Goal: Task Accomplishment & Management: Manage account settings

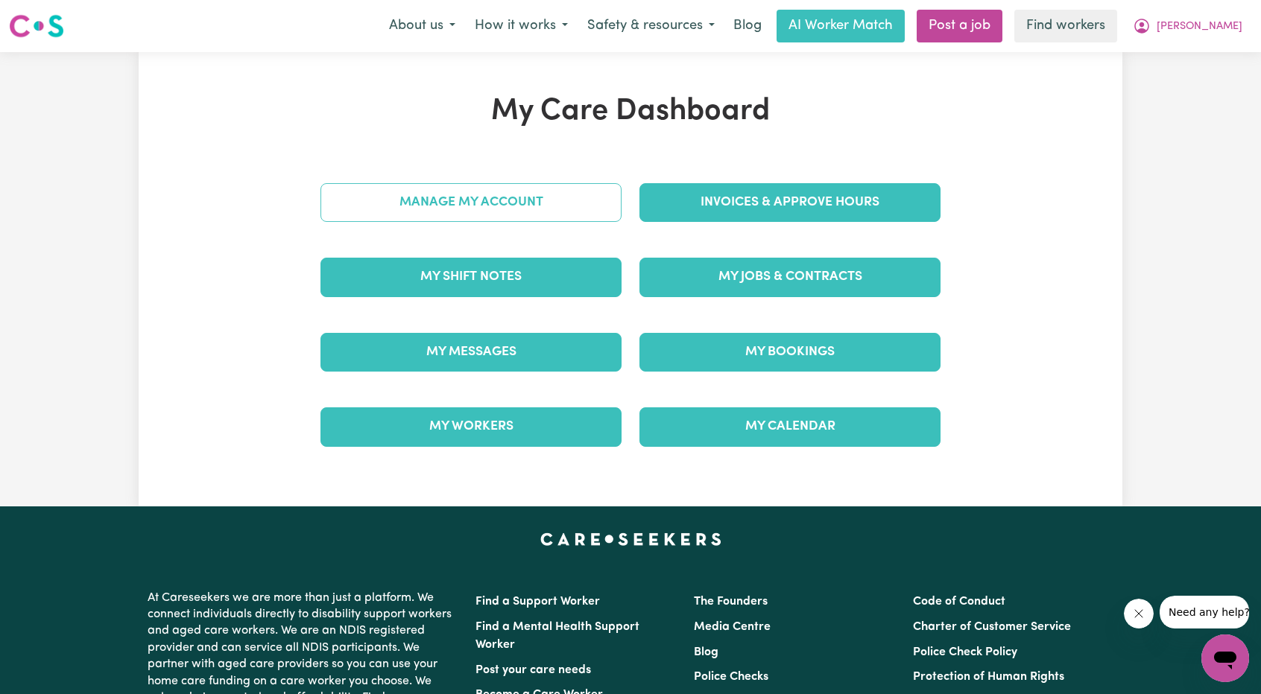
click at [553, 207] on link "Manage My Account" at bounding box center [470, 202] width 301 height 39
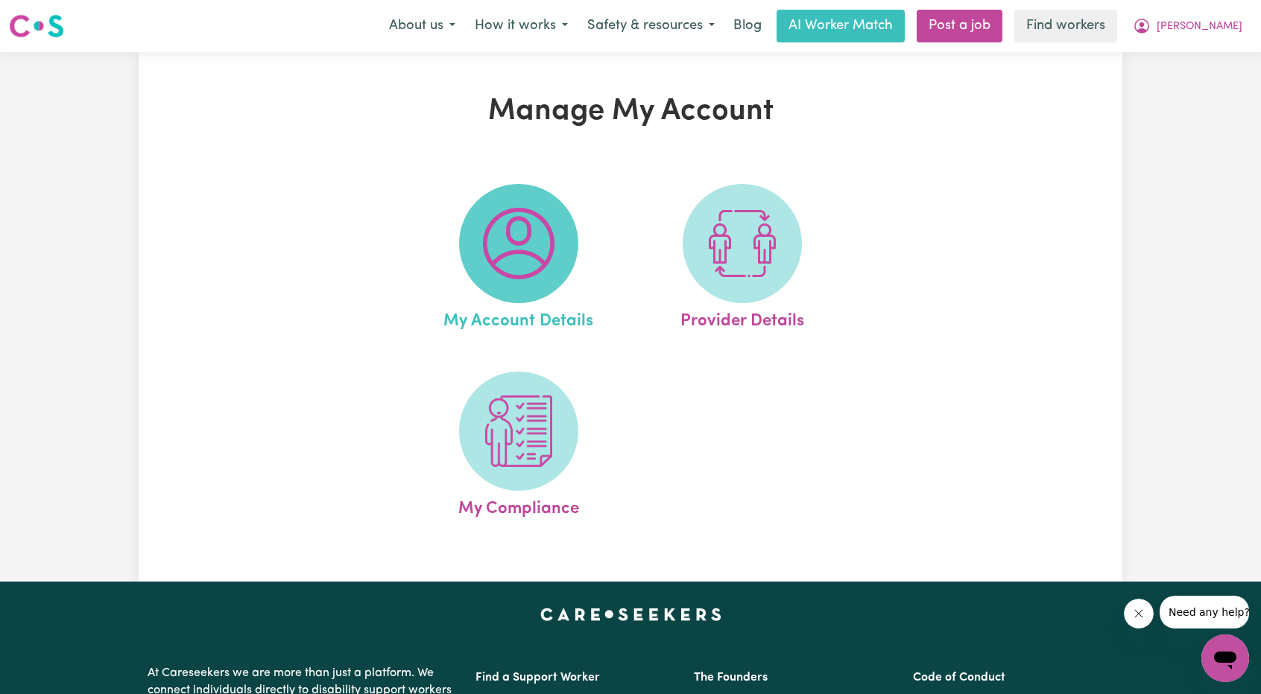
click at [464, 257] on span at bounding box center [518, 243] width 119 height 119
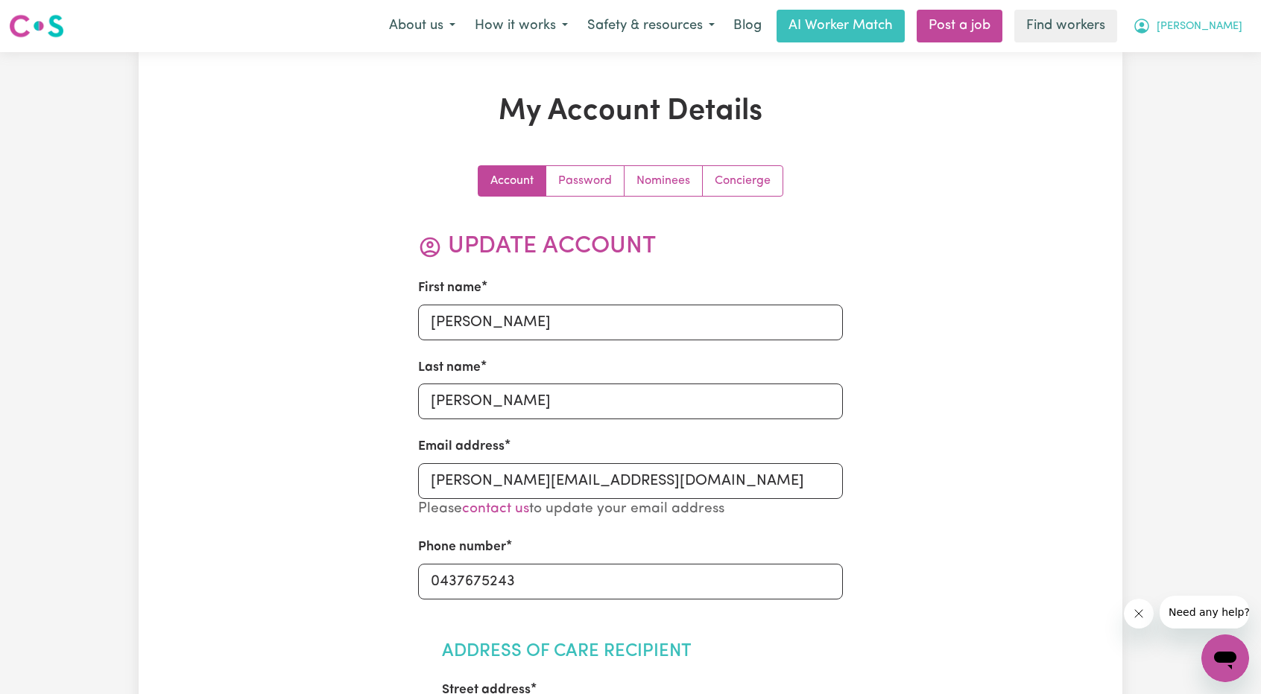
click at [1234, 28] on span "[PERSON_NAME]" at bounding box center [1199, 27] width 86 height 16
click at [1186, 53] on link "My Dashboard" at bounding box center [1192, 58] width 118 height 28
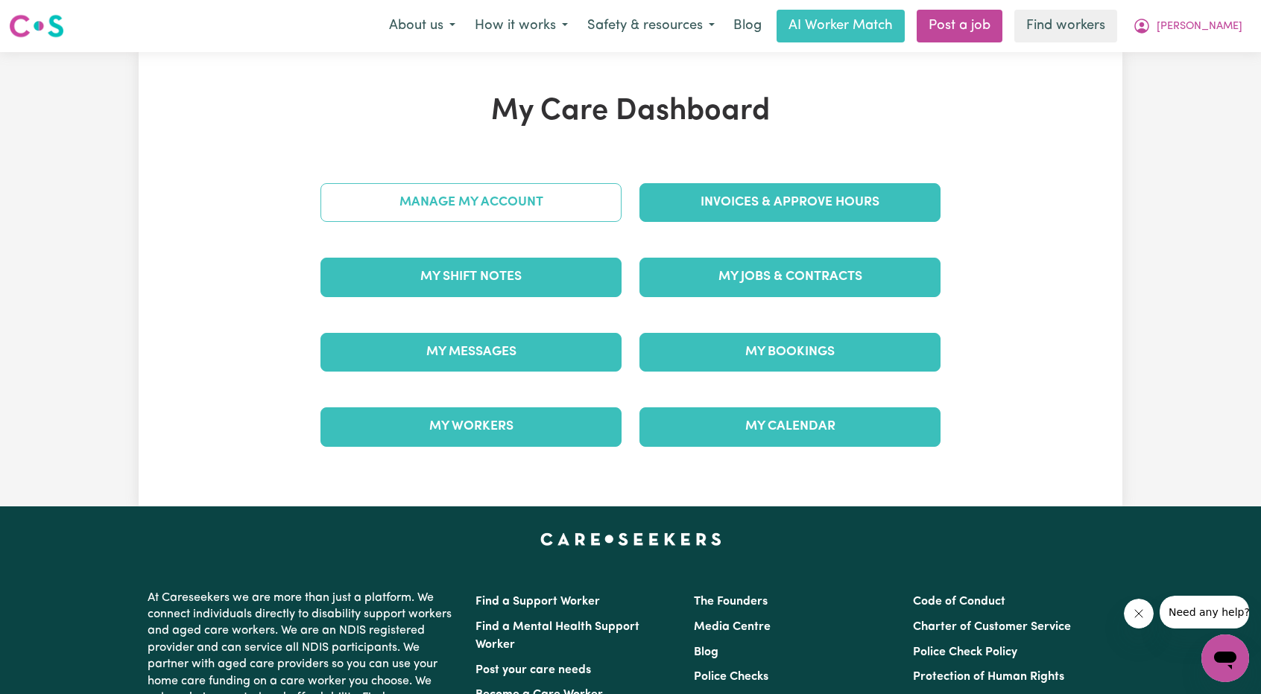
click at [526, 194] on link "Manage My Account" at bounding box center [470, 202] width 301 height 39
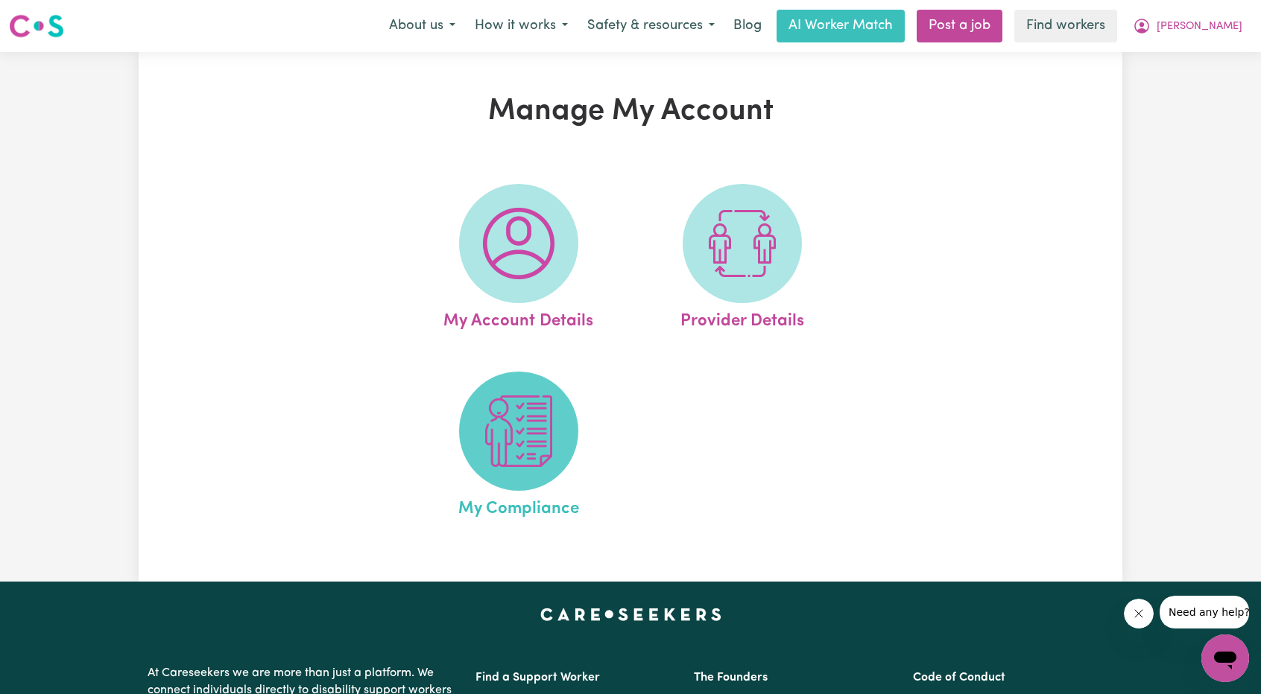
click at [521, 430] on img at bounding box center [519, 432] width 72 height 72
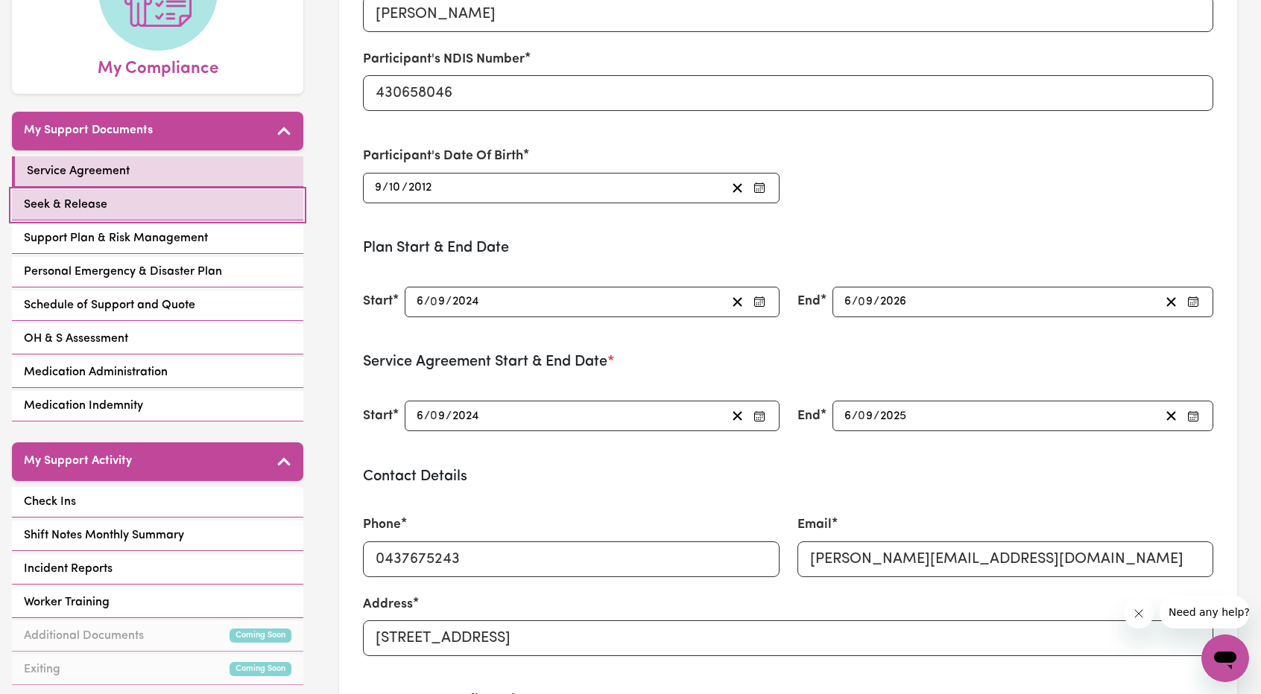
click at [157, 190] on link "Seek & Release" at bounding box center [157, 205] width 291 height 31
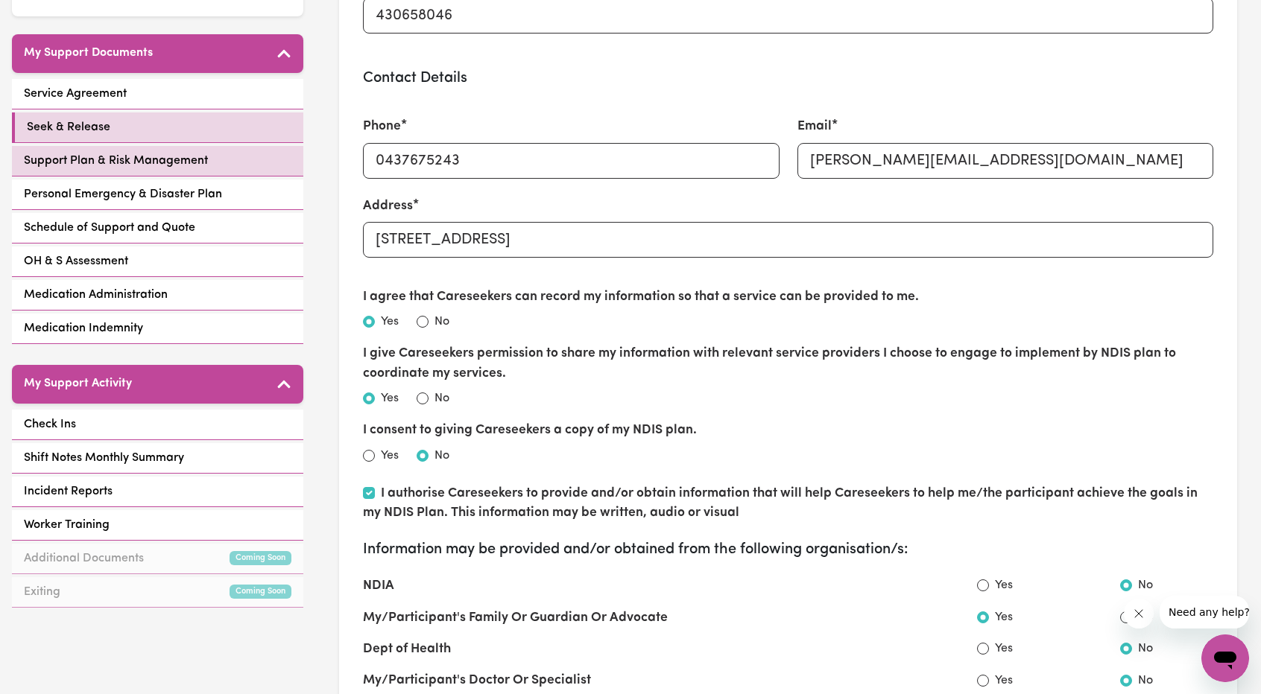
scroll to position [298, 0]
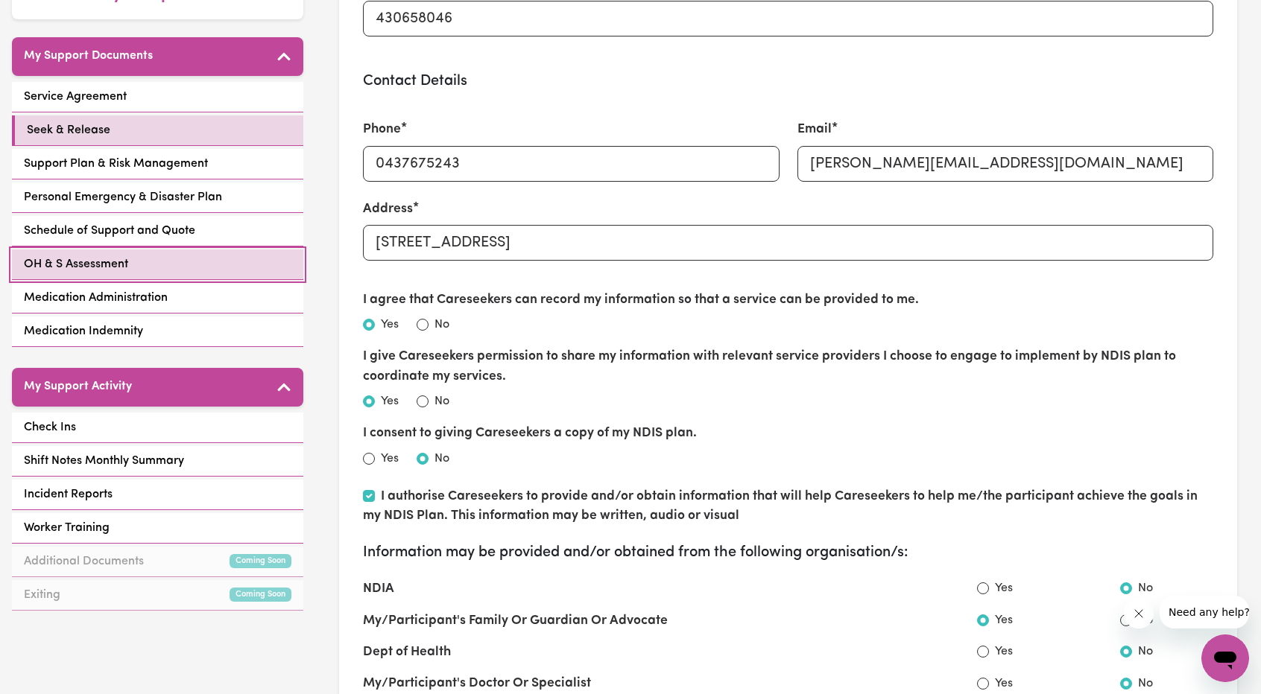
click at [162, 250] on link "OH & S Assessment" at bounding box center [157, 265] width 291 height 31
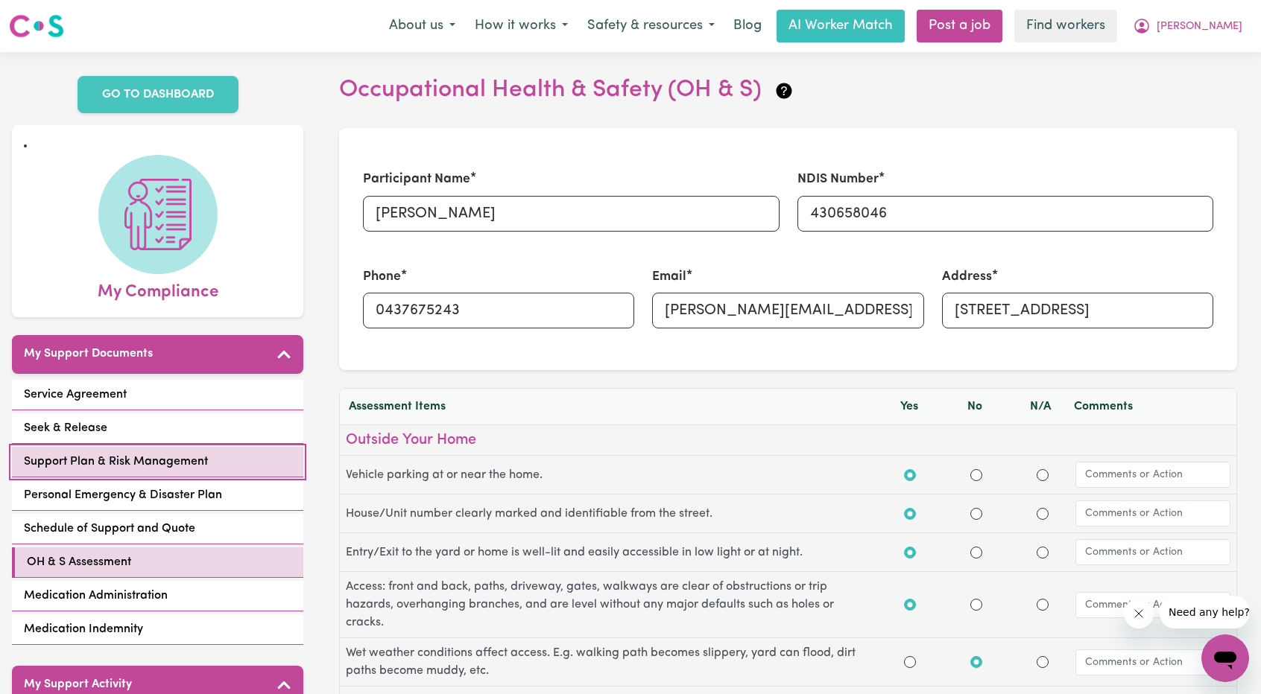
click at [177, 453] on span "Support Plan & Risk Management" at bounding box center [116, 462] width 184 height 18
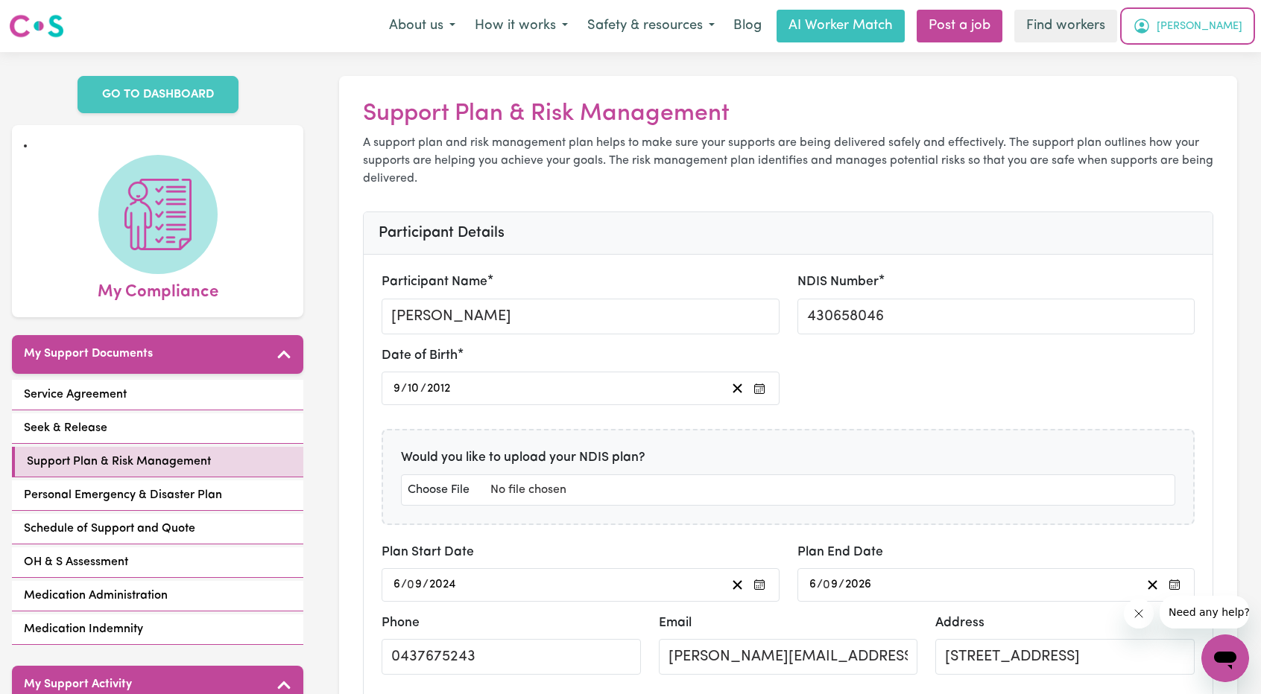
click at [1219, 16] on button "[PERSON_NAME]" at bounding box center [1187, 25] width 129 height 31
click at [1192, 50] on link "My Dashboard" at bounding box center [1192, 58] width 118 height 28
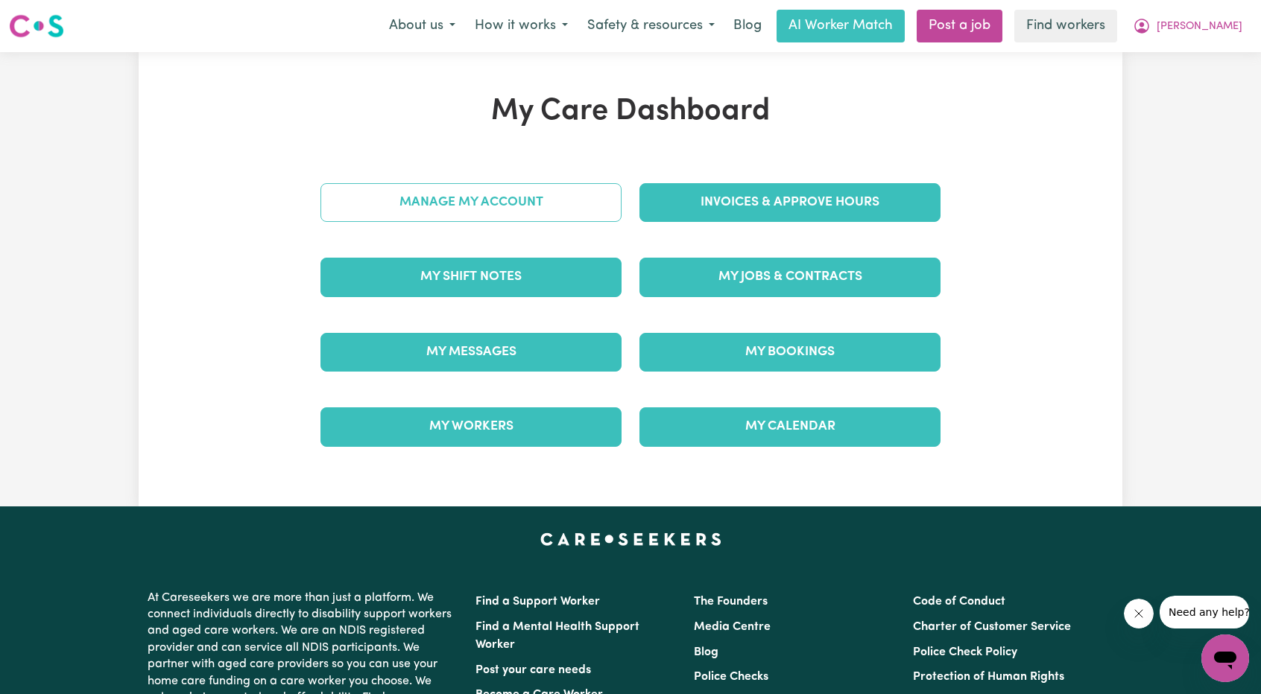
click at [407, 193] on link "Manage My Account" at bounding box center [470, 202] width 301 height 39
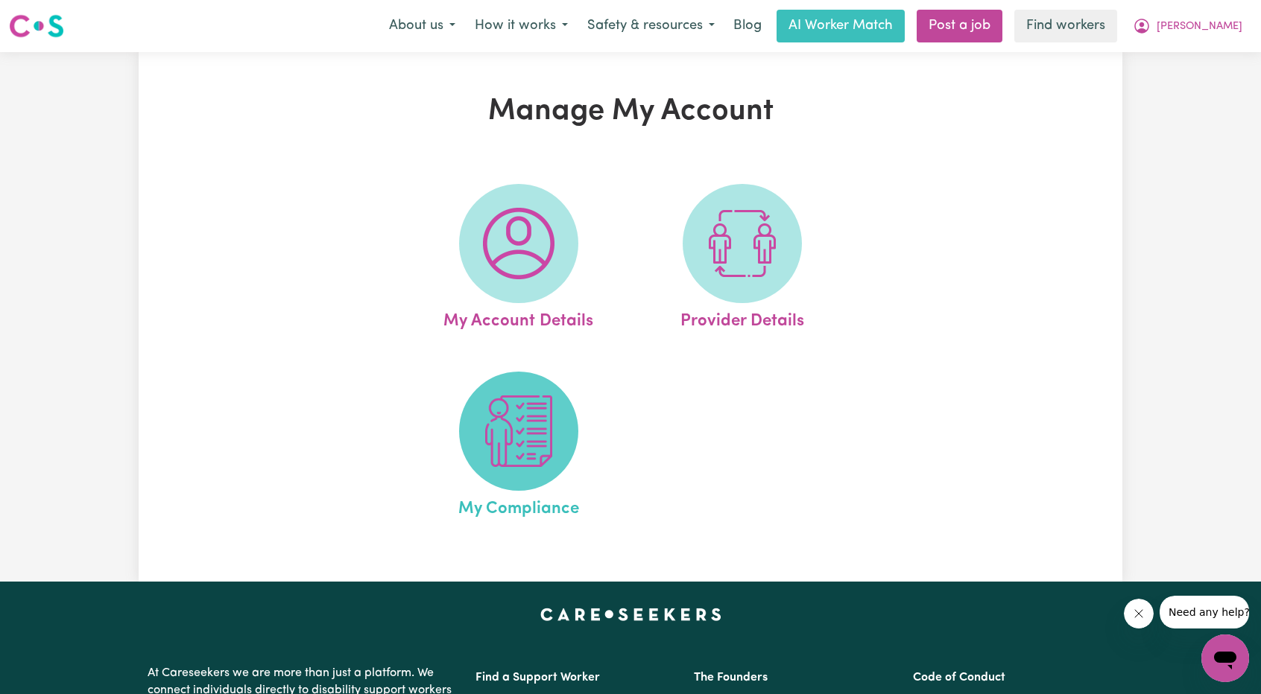
click at [501, 416] on img at bounding box center [519, 432] width 72 height 72
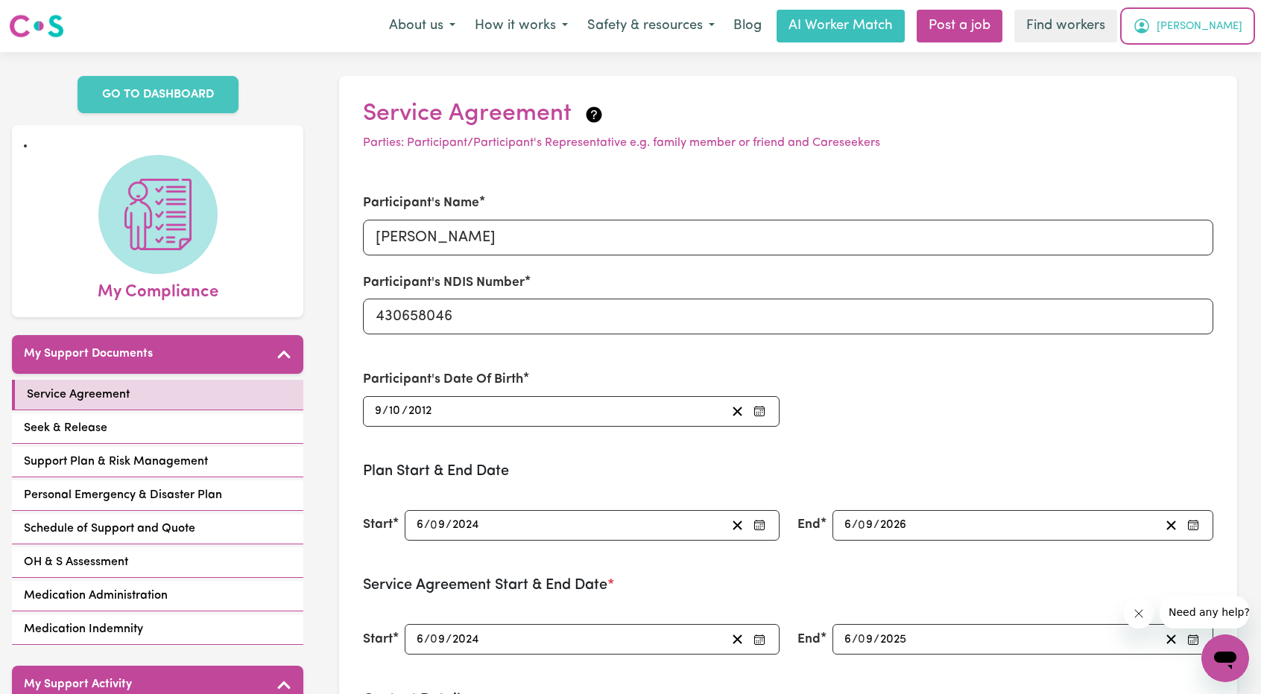
click at [1225, 39] on button "[PERSON_NAME]" at bounding box center [1187, 25] width 129 height 31
click at [1216, 56] on link "My Dashboard" at bounding box center [1192, 58] width 118 height 28
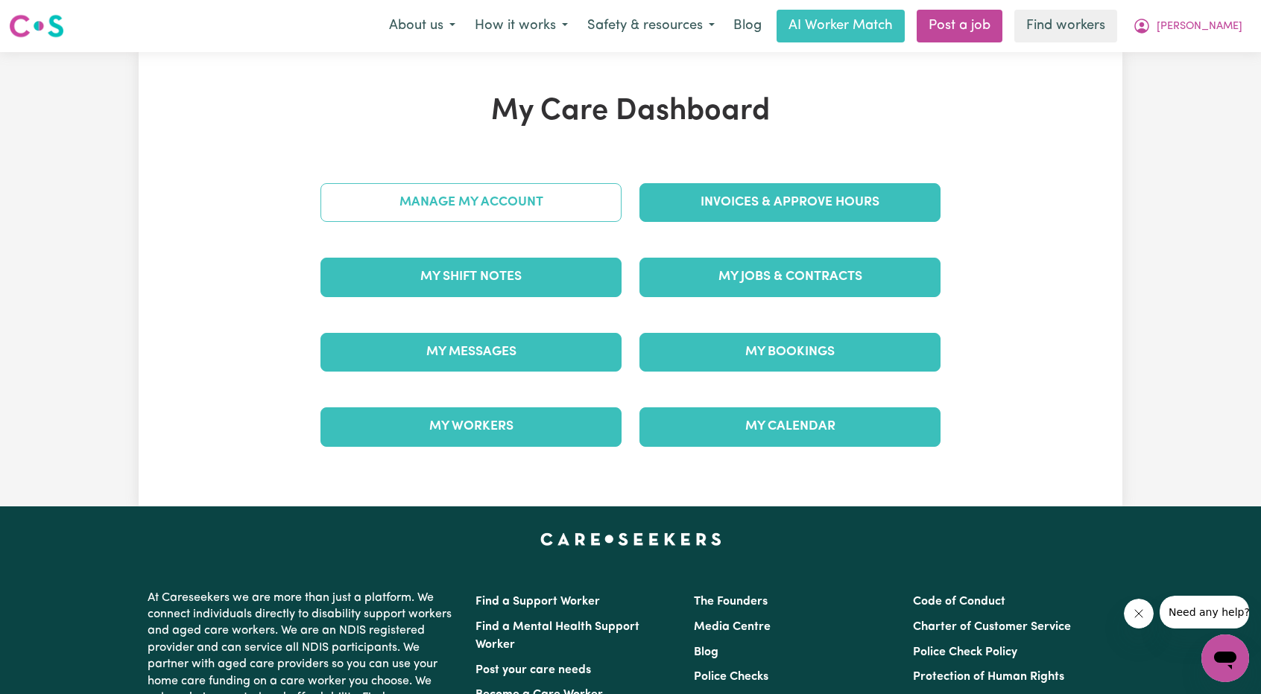
click at [465, 197] on link "Manage My Account" at bounding box center [470, 202] width 301 height 39
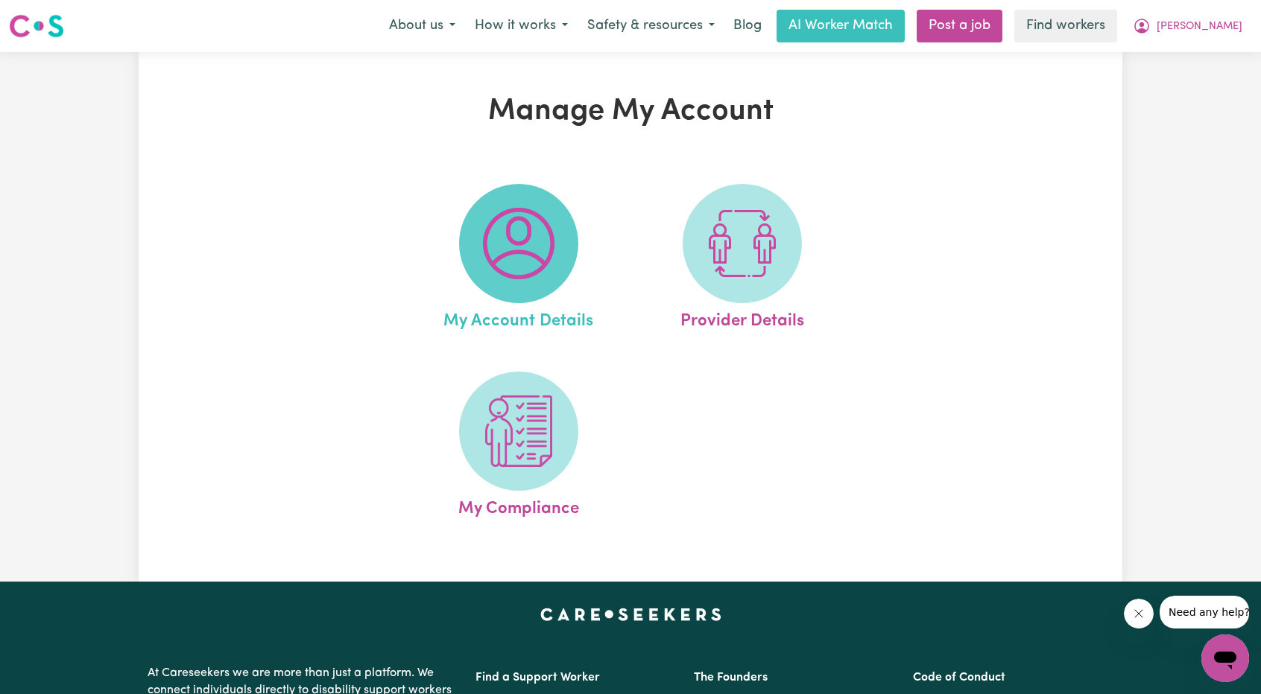
click at [529, 261] on img at bounding box center [519, 244] width 72 height 72
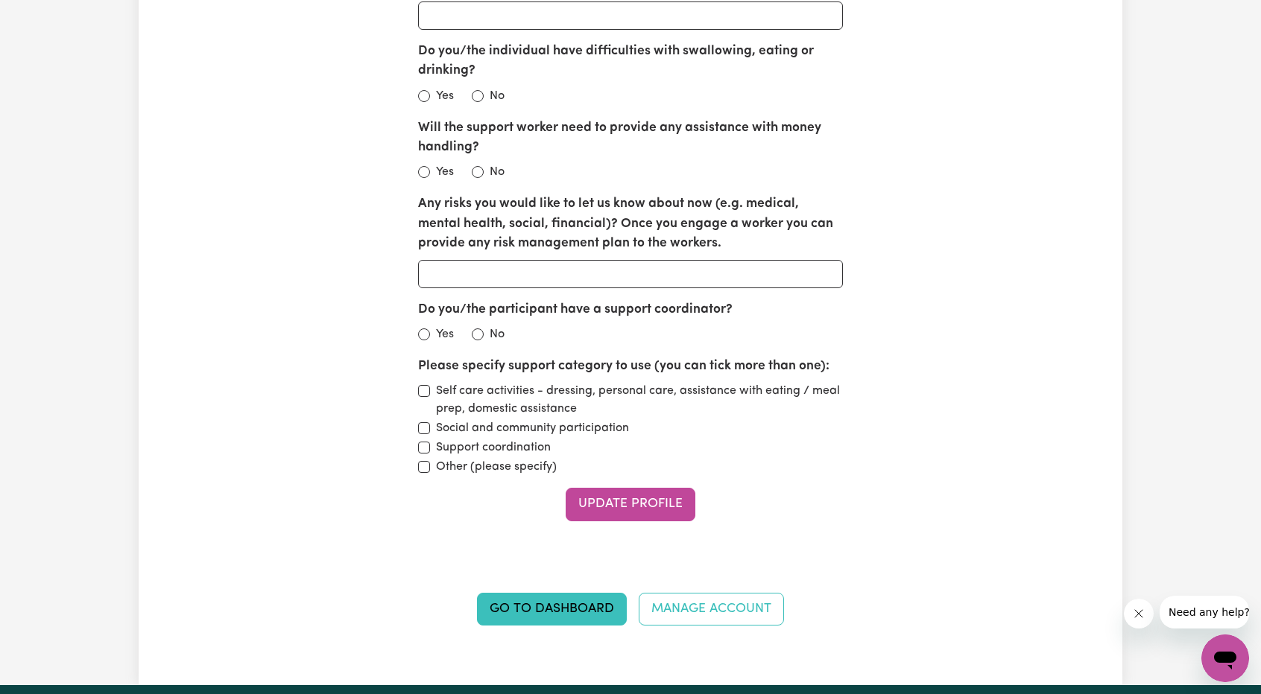
scroll to position [1788, 0]
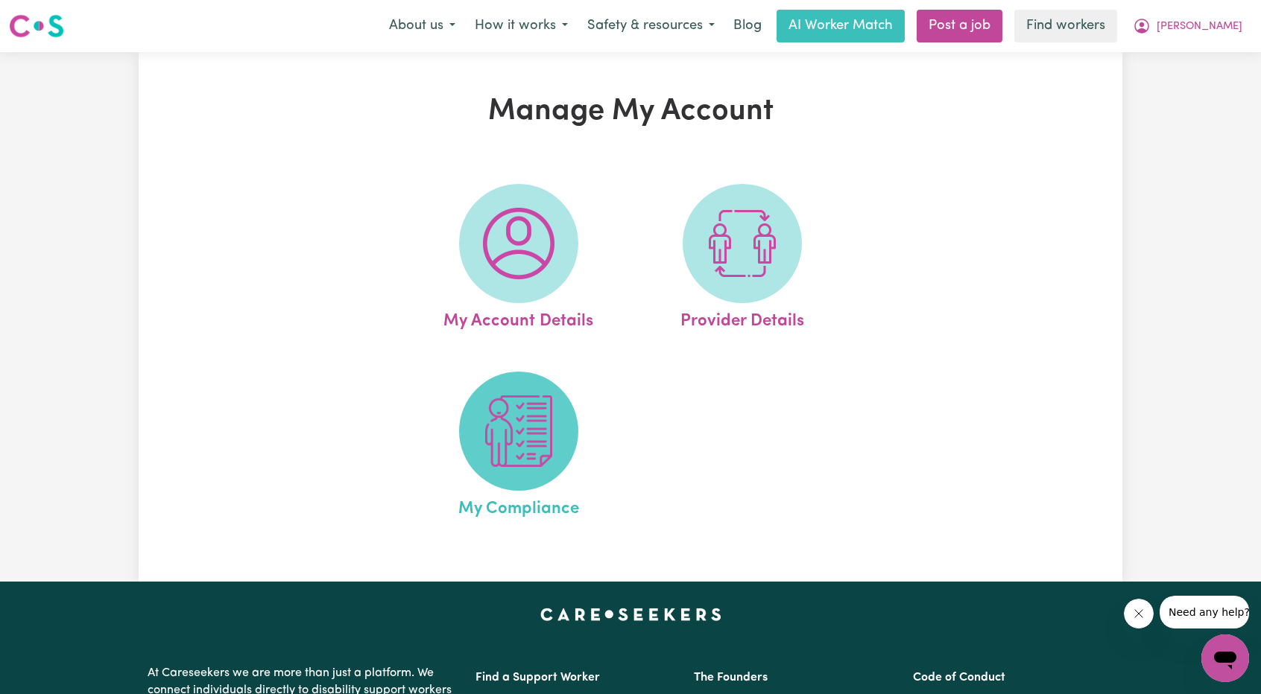
click at [521, 427] on img at bounding box center [519, 432] width 72 height 72
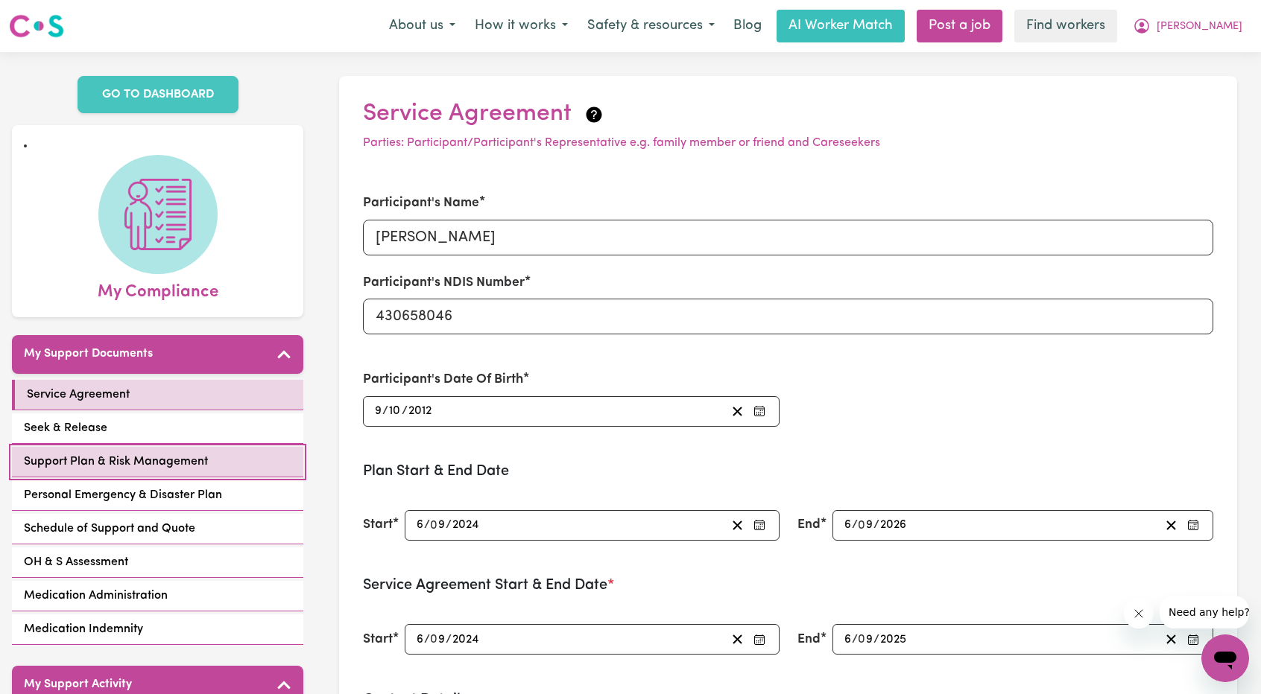
click at [164, 453] on span "Support Plan & Risk Management" at bounding box center [116, 462] width 184 height 18
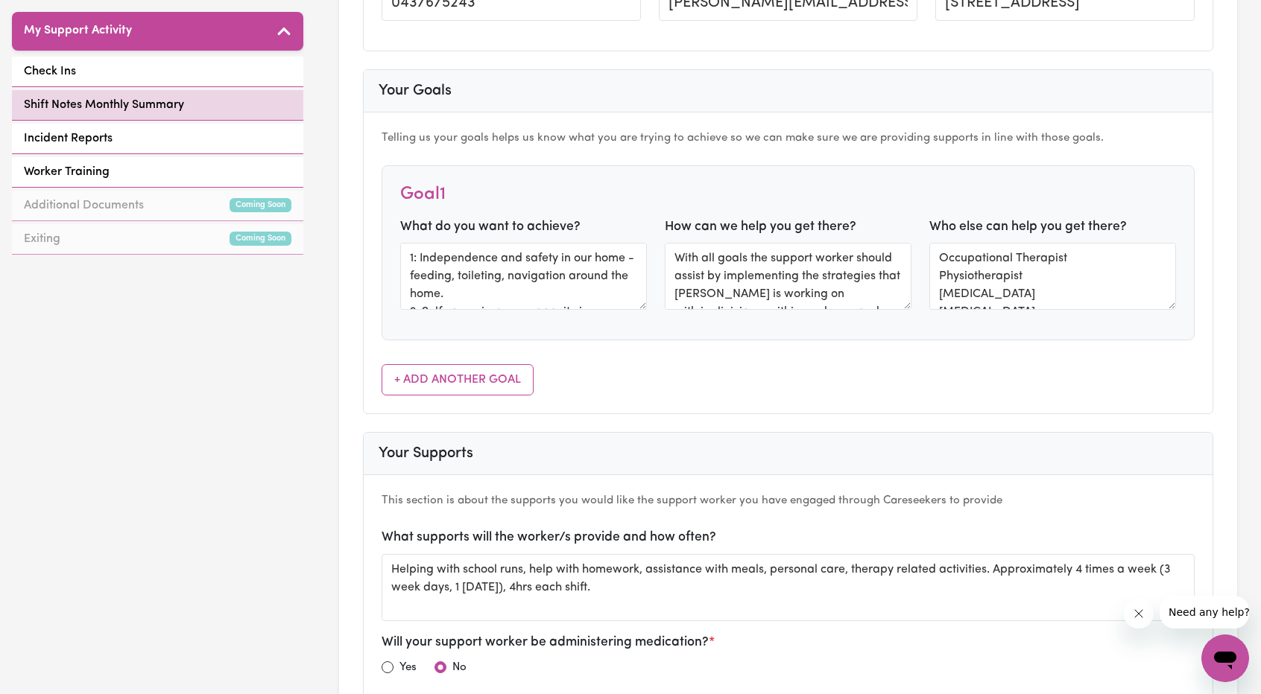
scroll to position [447, 0]
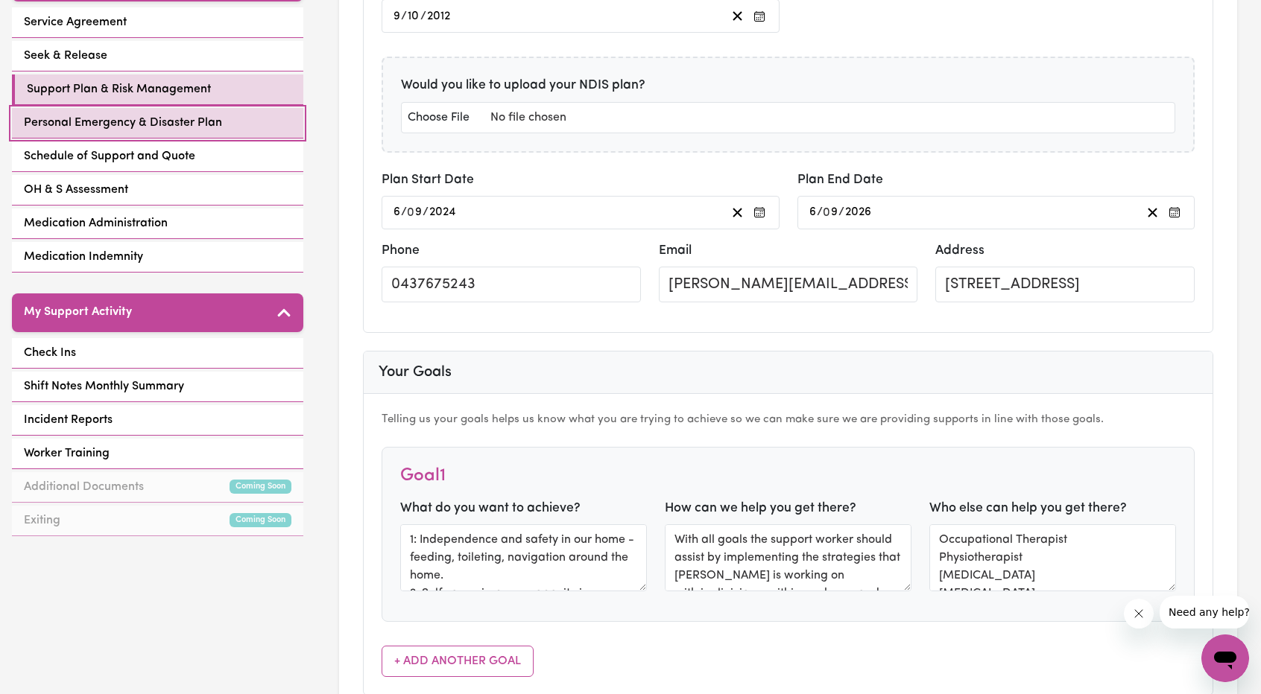
click at [213, 114] on span "Personal Emergency & Disaster Plan" at bounding box center [123, 123] width 198 height 18
select select "postpone"
select select "phone"
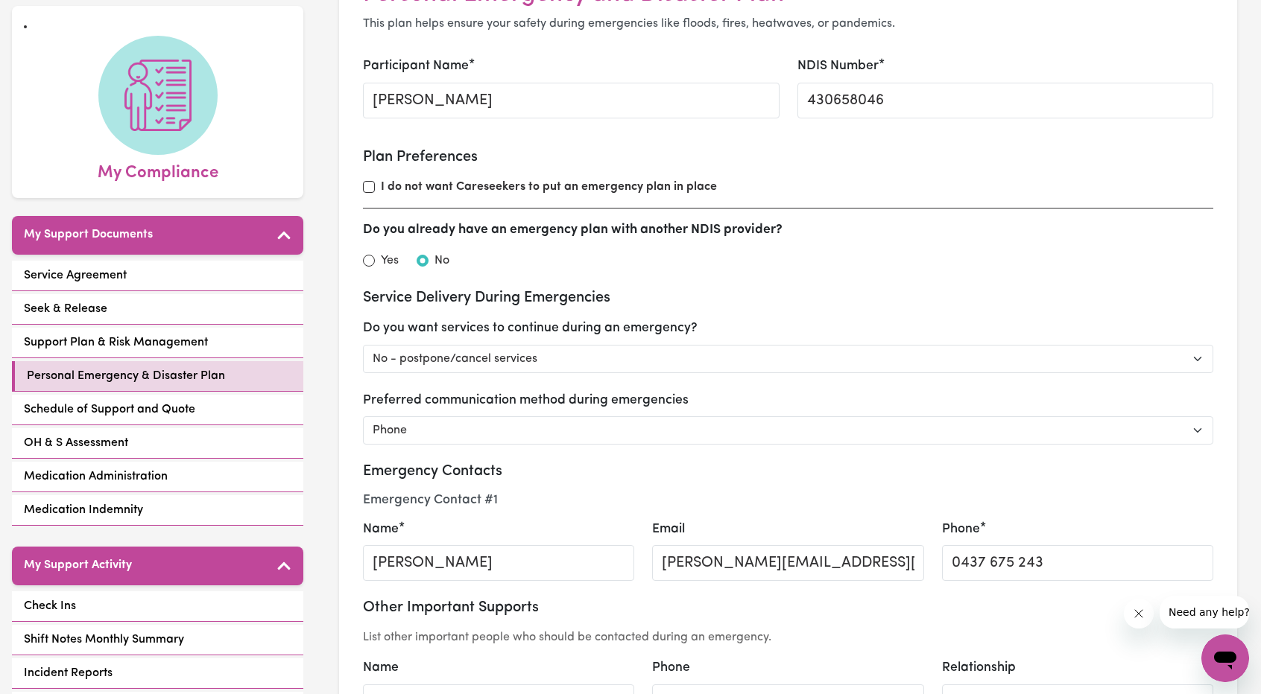
scroll to position [223, 0]
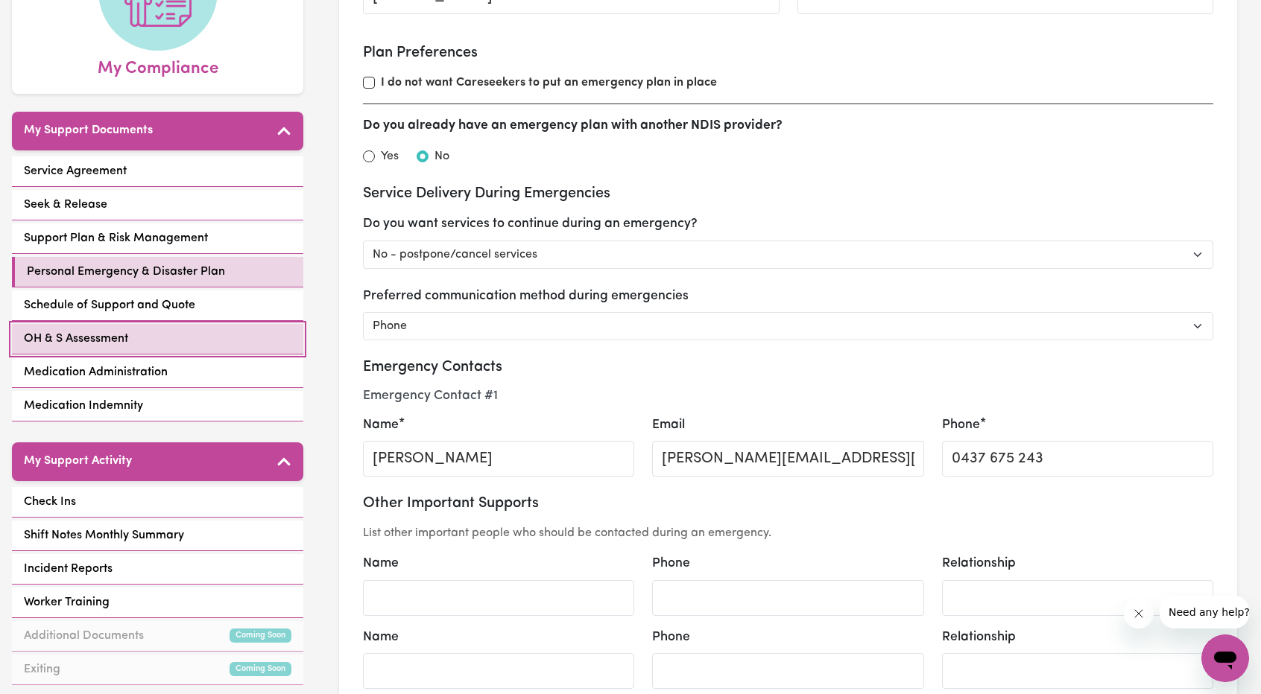
click at [69, 324] on link "OH & S Assessment" at bounding box center [157, 339] width 291 height 31
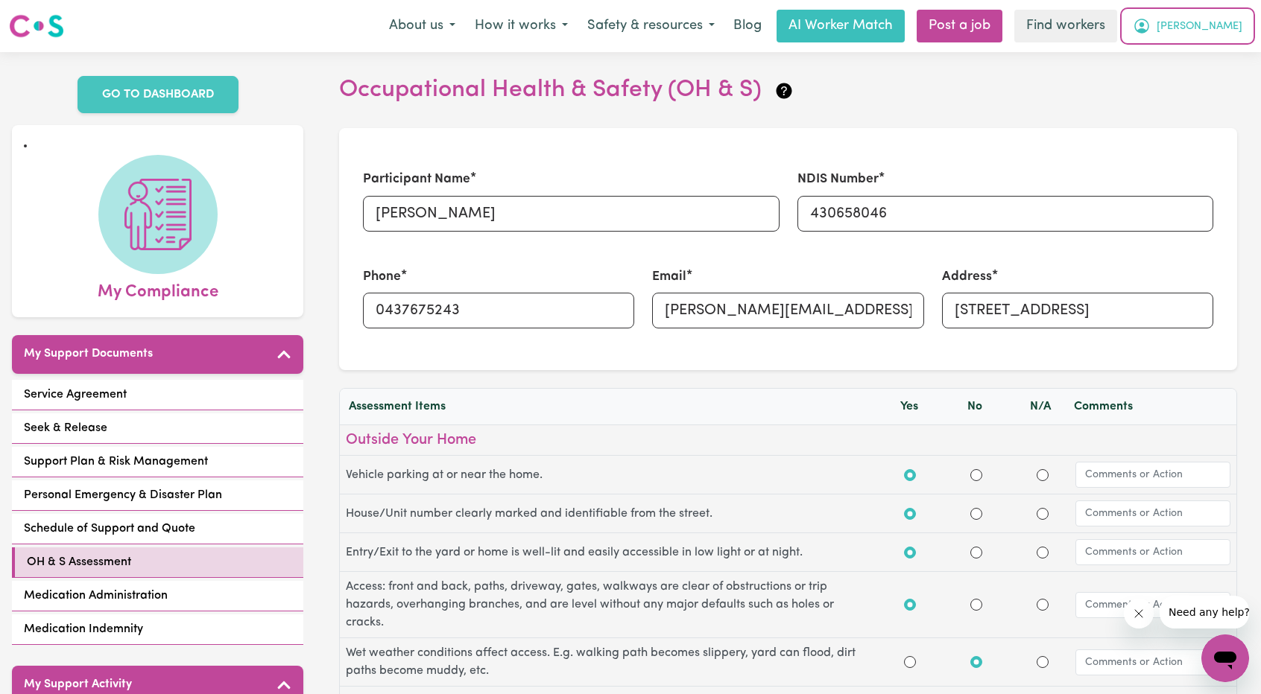
click at [1209, 35] on button "[PERSON_NAME]" at bounding box center [1187, 25] width 129 height 31
click at [1208, 84] on link "Logout" at bounding box center [1192, 86] width 118 height 28
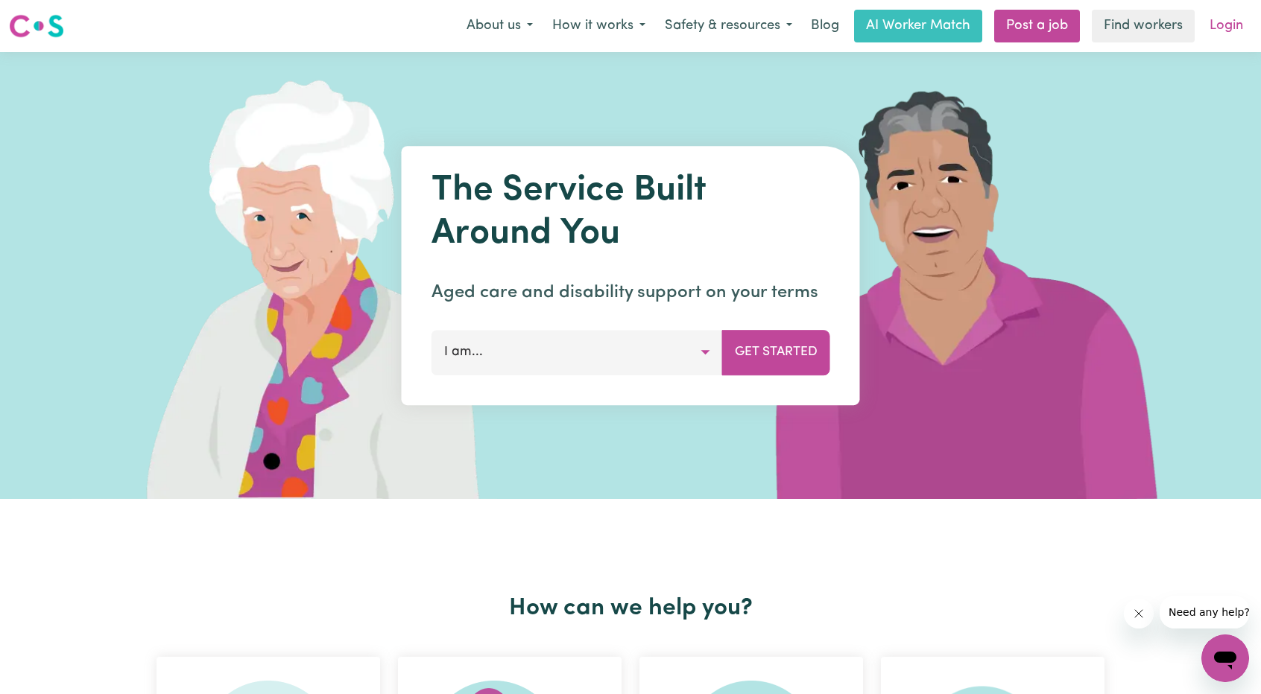
click at [1229, 28] on link "Login" at bounding box center [1225, 26] width 51 height 33
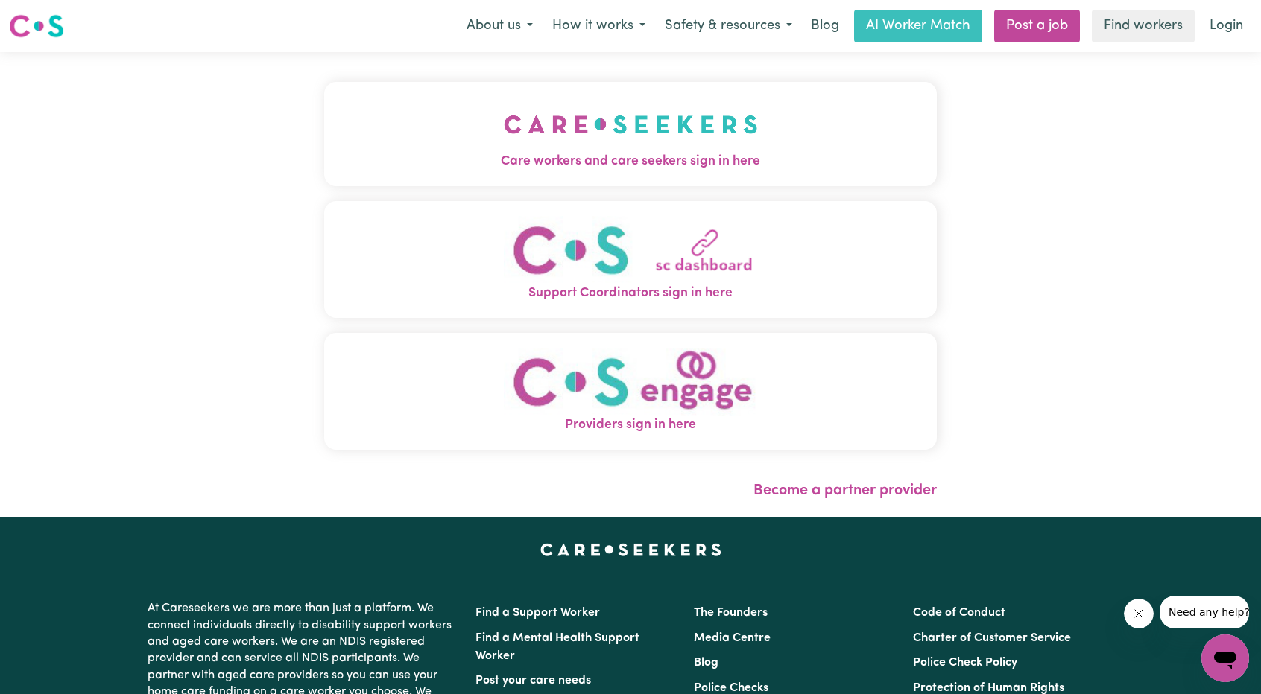
click at [624, 127] on img "Care workers and care seekers sign in here" at bounding box center [631, 124] width 254 height 55
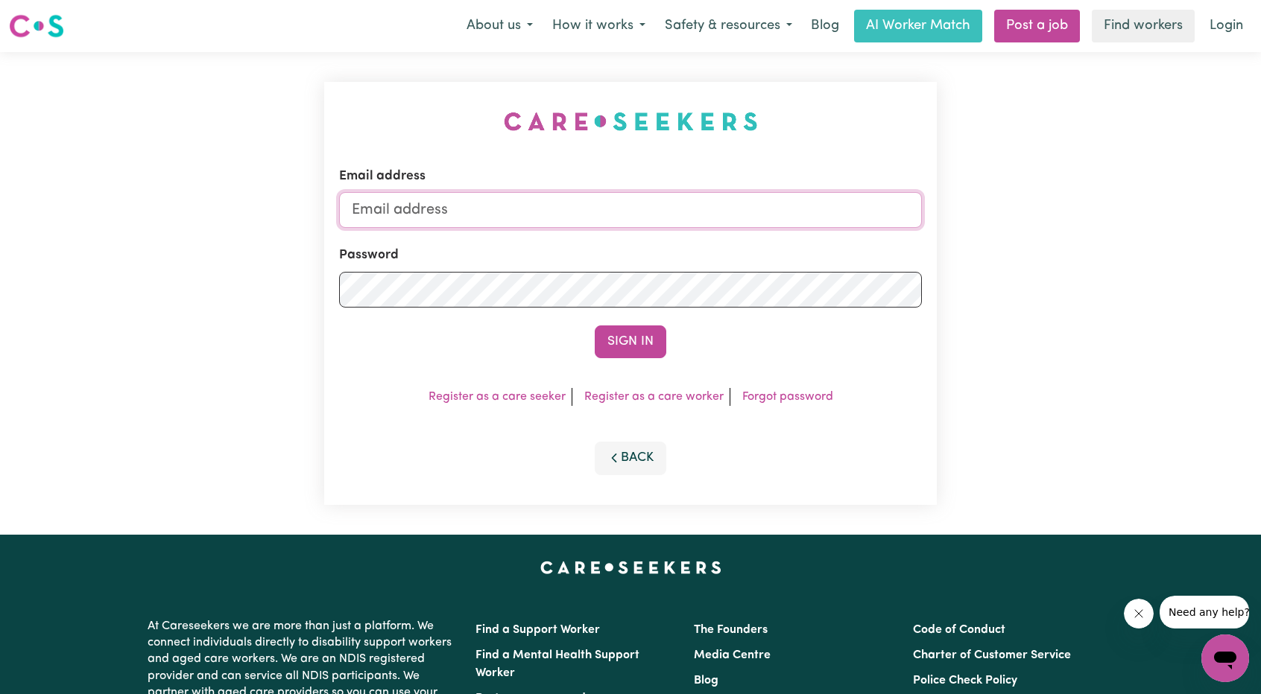
click at [668, 200] on input "Email address" at bounding box center [630, 210] width 583 height 36
drag, startPoint x: 426, startPoint y: 206, endPoint x: 846, endPoint y: 210, distance: 420.2
click at [844, 208] on input "[EMAIL_ADDRESS][PERSON_NAME][DOMAIN_NAME]" at bounding box center [630, 210] width 583 height 36
type input "[EMAIL_ADDRESS][DOMAIN_NAME]"
click at [636, 351] on button "Sign In" at bounding box center [630, 342] width 72 height 33
